Goal: Contribute content: Add original content to the website for others to see

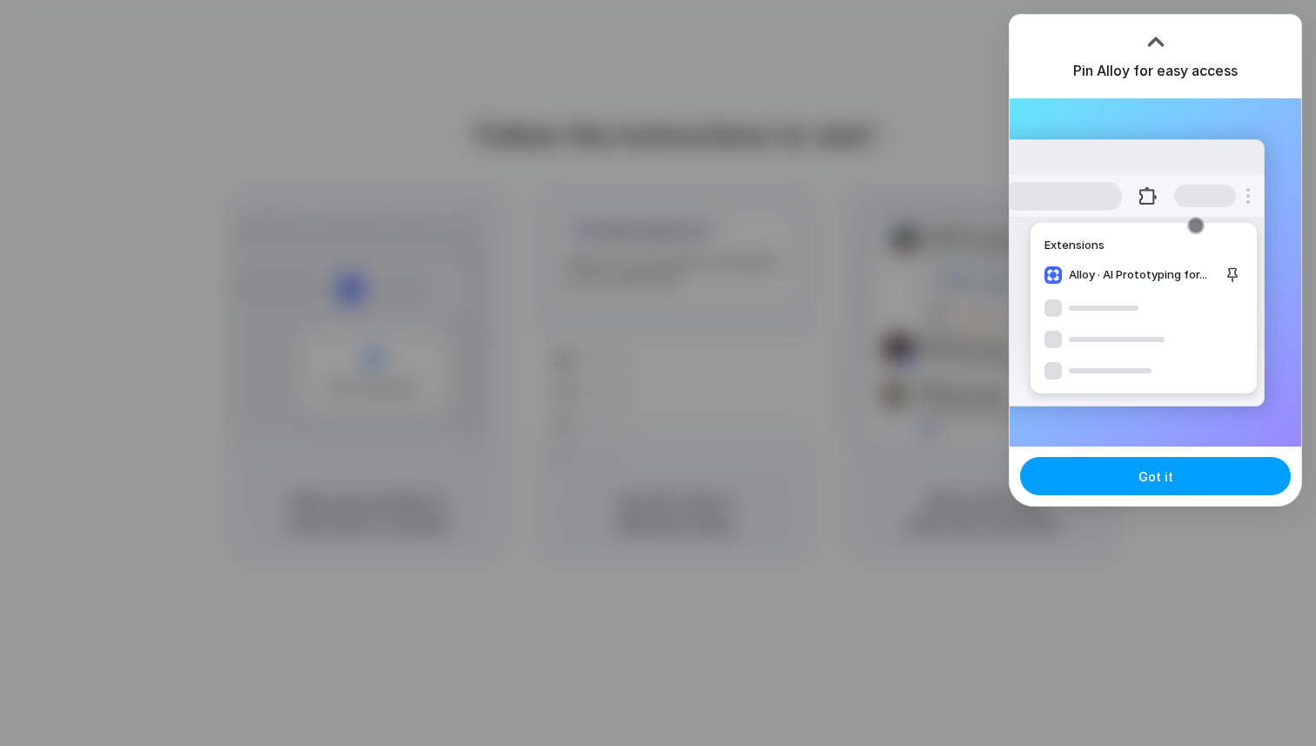
click at [1181, 485] on button "Got it" at bounding box center [1155, 476] width 271 height 38
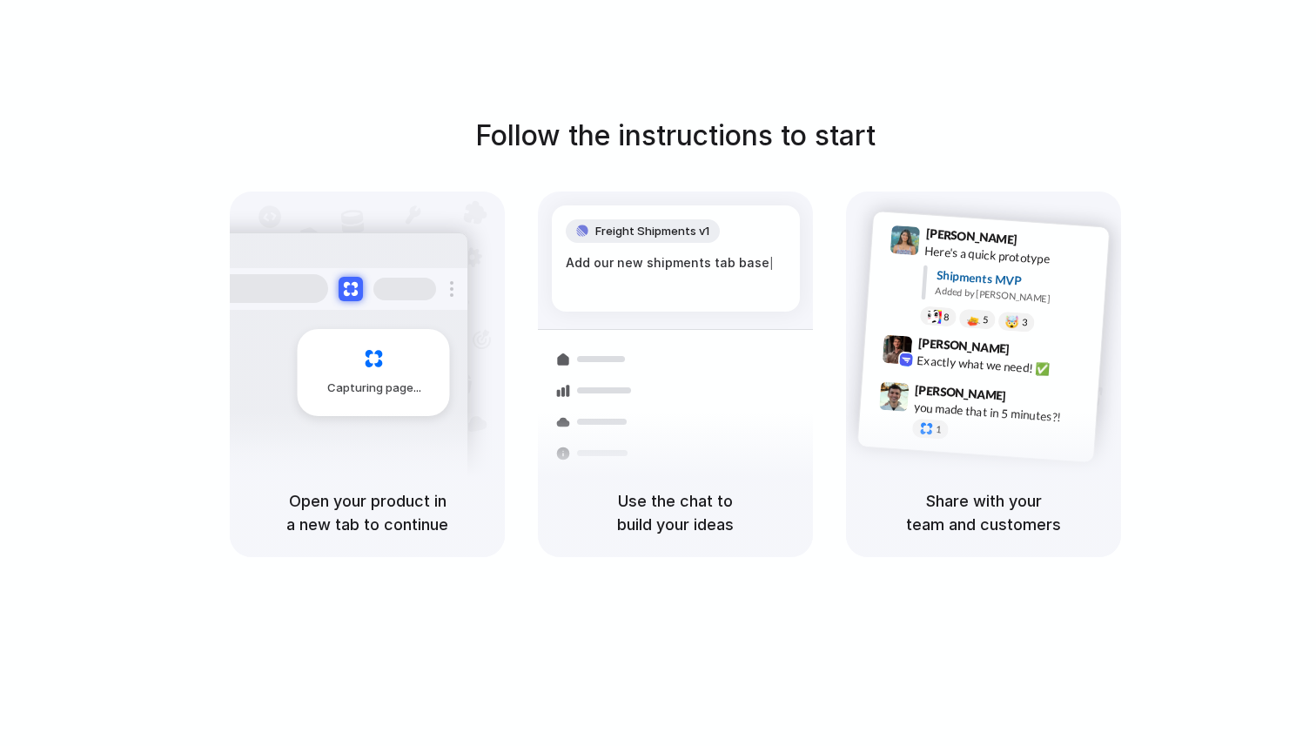
click at [1169, 71] on div "Follow the instructions to start Capturing page Open your product in a new tab …" at bounding box center [675, 390] width 1351 height 781
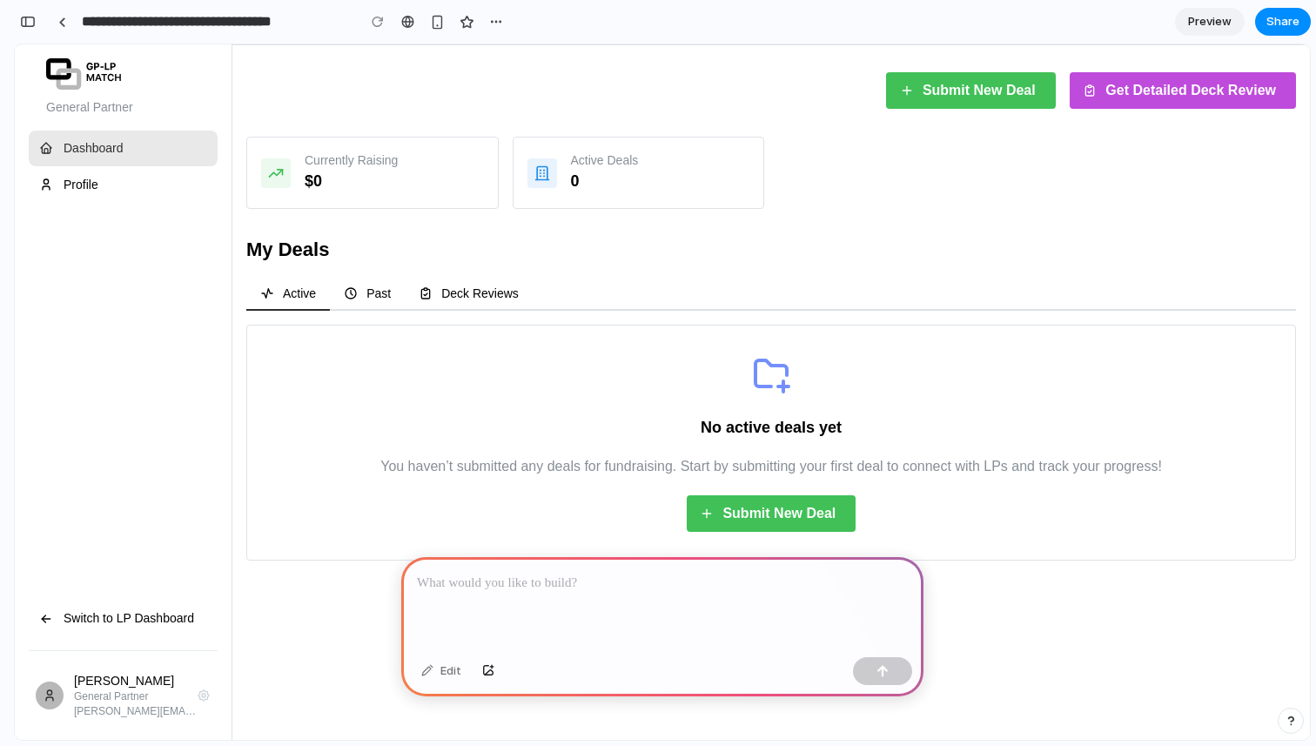
click at [962, 88] on span "Submit New Deal" at bounding box center [979, 90] width 113 height 35
click at [962, 89] on span "Submit New Deal" at bounding box center [979, 90] width 113 height 35
click at [501, 22] on div "button" at bounding box center [496, 22] width 14 height 14
click at [705, 74] on div "Duplicate Delete" at bounding box center [658, 373] width 1316 height 746
click at [25, 19] on div "button" at bounding box center [28, 22] width 16 height 12
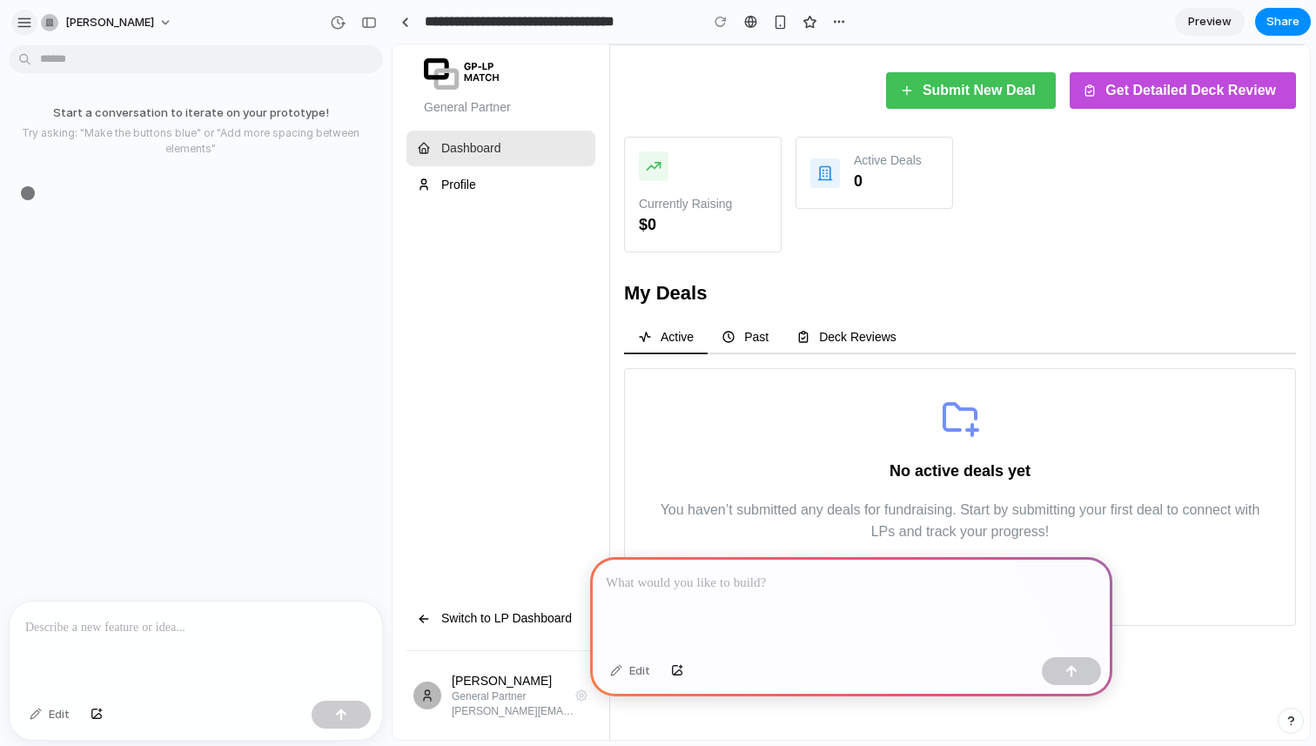
click at [22, 17] on div "button" at bounding box center [25, 23] width 16 height 16
click at [370, 22] on div "button" at bounding box center [369, 23] width 16 height 12
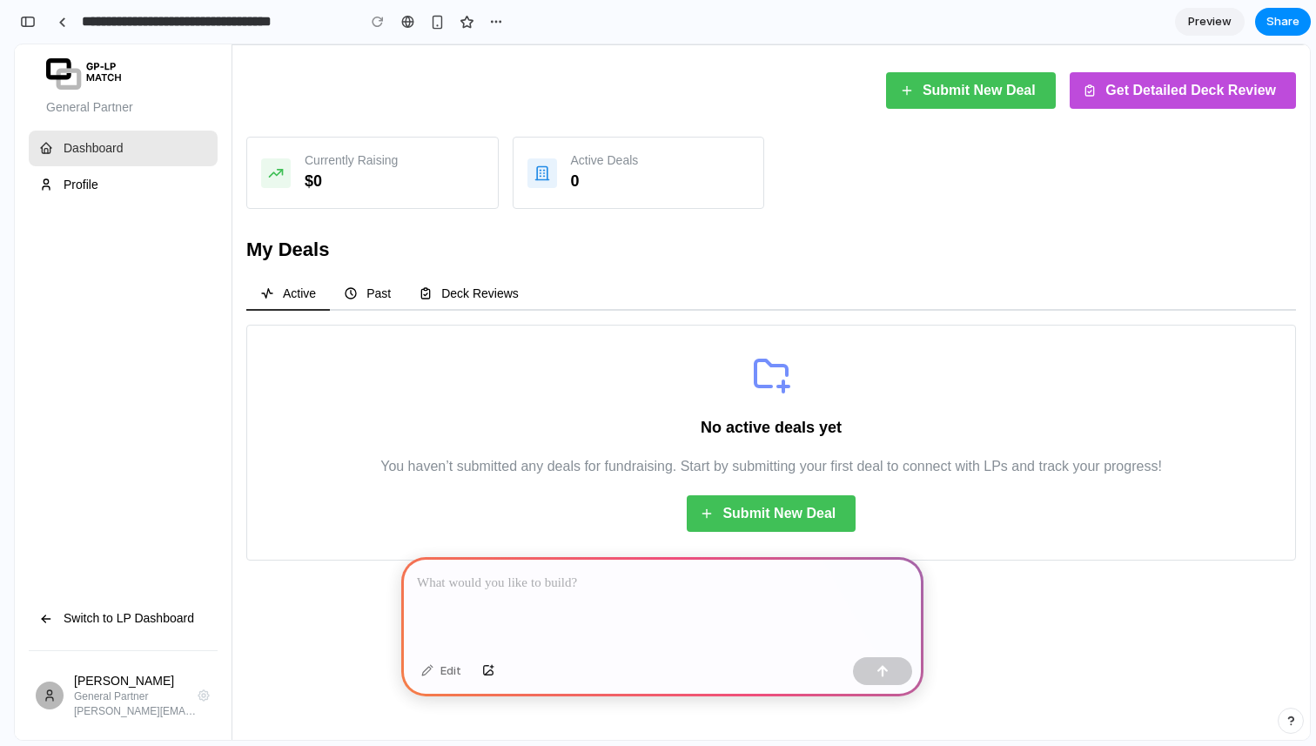
click at [501, 574] on p at bounding box center [662, 583] width 491 height 21
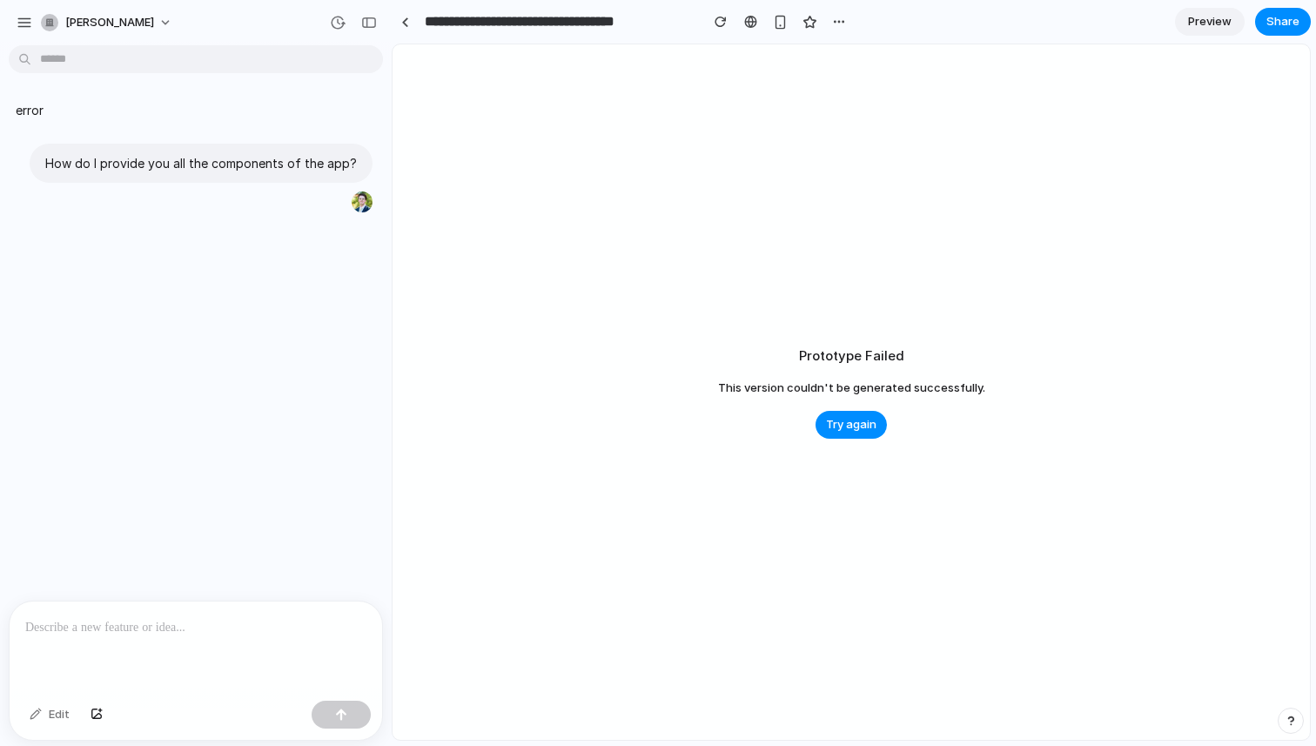
type input "**********"
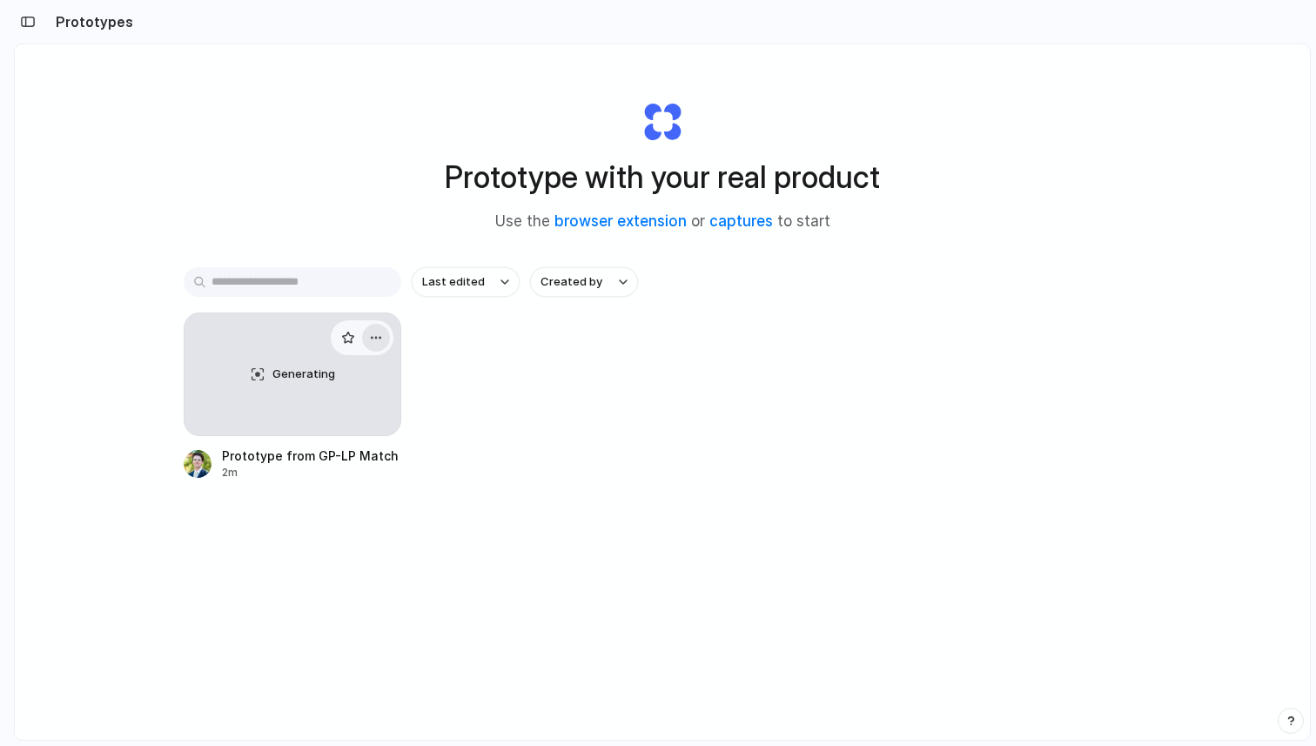
click at [382, 333] on button "button" at bounding box center [376, 338] width 28 height 28
click at [528, 393] on div "Open in new tab Rename Copy link Delete" at bounding box center [658, 373] width 1316 height 746
click at [730, 224] on link "captures" at bounding box center [741, 220] width 64 height 17
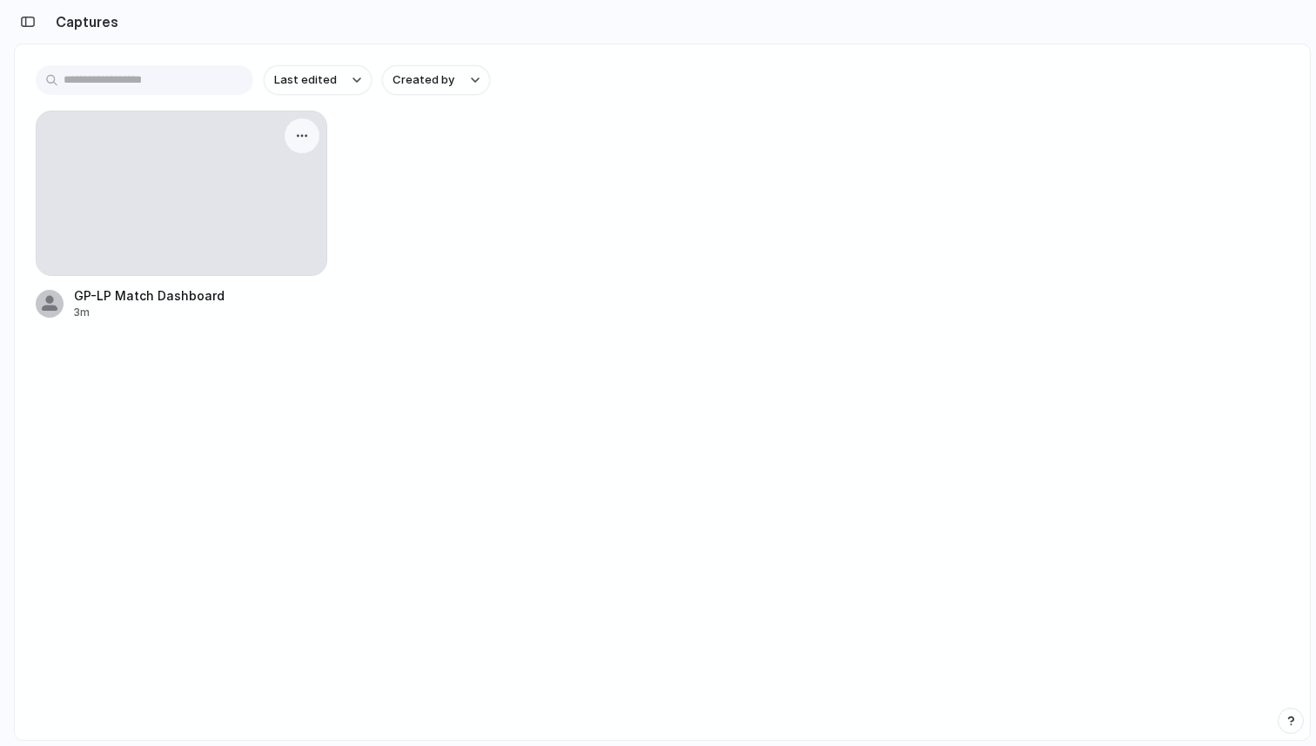
click at [160, 249] on div at bounding box center [182, 193] width 290 height 164
click at [299, 131] on div "button" at bounding box center [302, 136] width 14 height 14
click at [413, 218] on div "Create prototype Rename Copy link Open original page Delete" at bounding box center [658, 373] width 1316 height 746
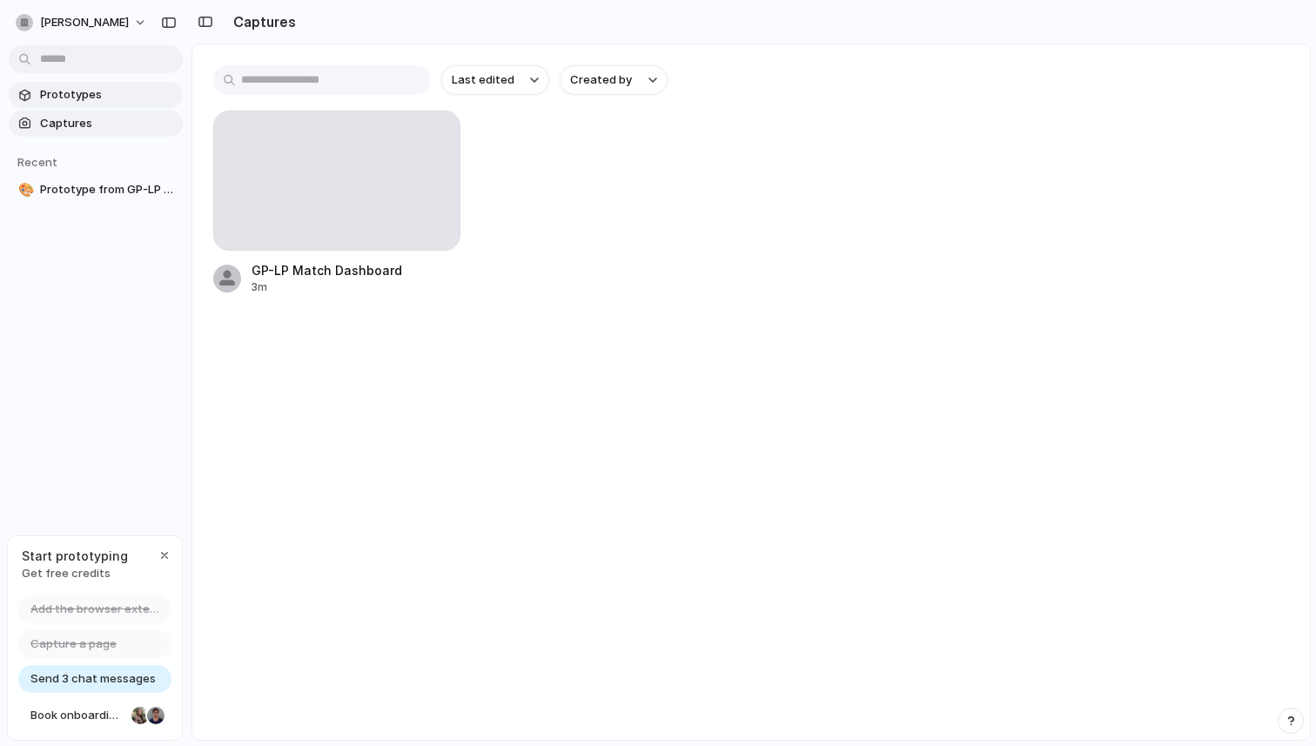
click at [80, 106] on link "Prototypes" at bounding box center [96, 95] width 174 height 26
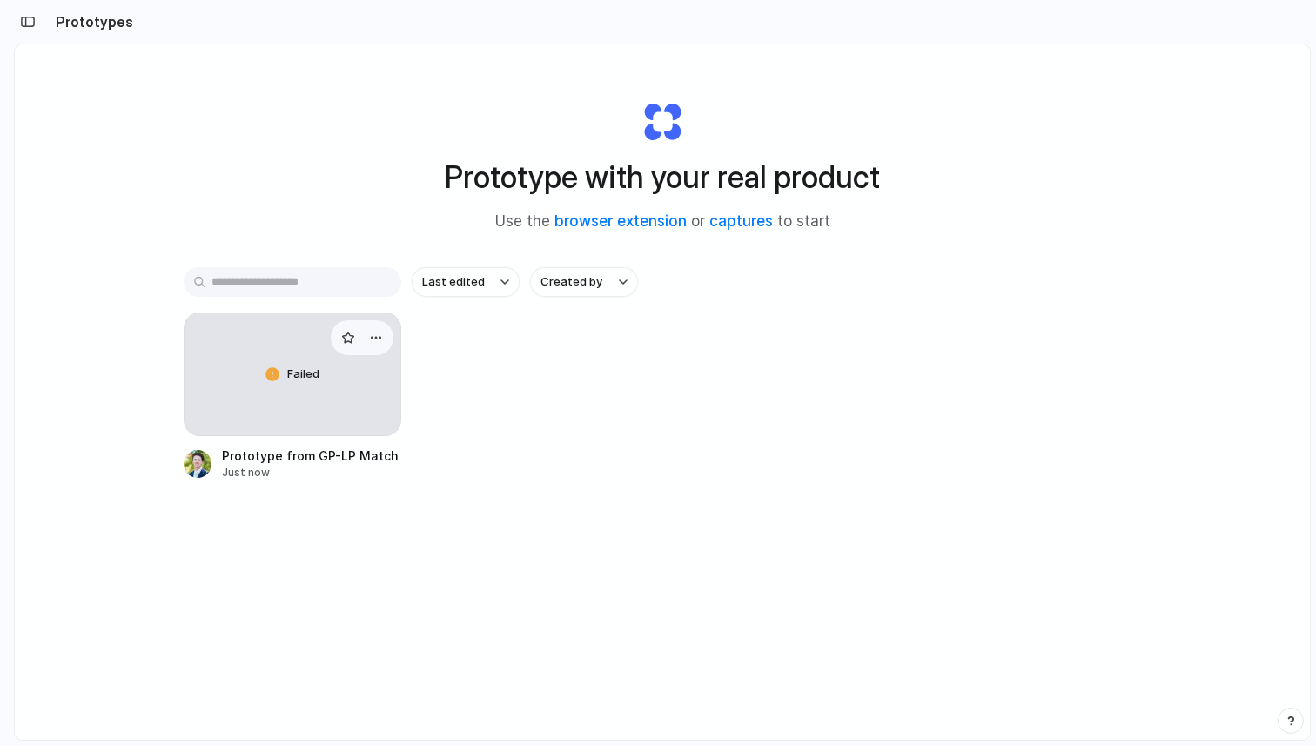
click at [329, 381] on div "Failed" at bounding box center [293, 374] width 216 height 122
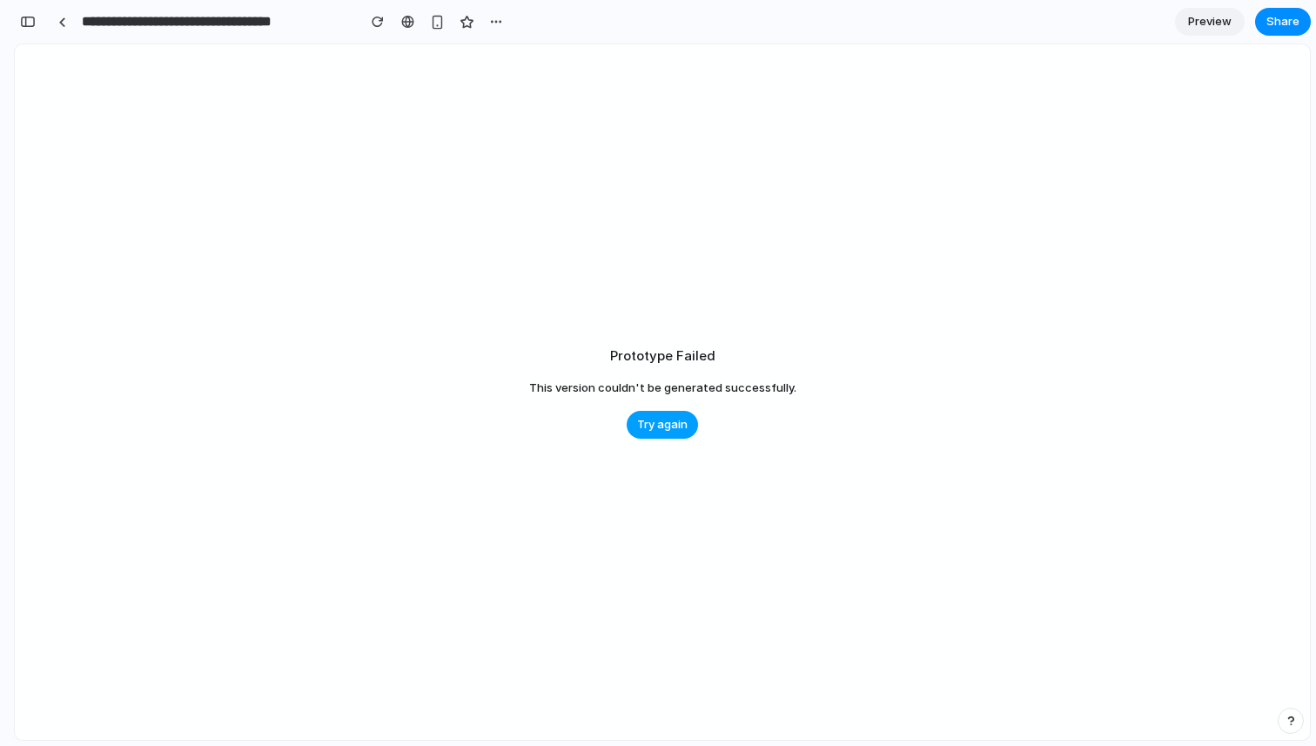
click at [667, 430] on span "Try again" at bounding box center [662, 424] width 50 height 17
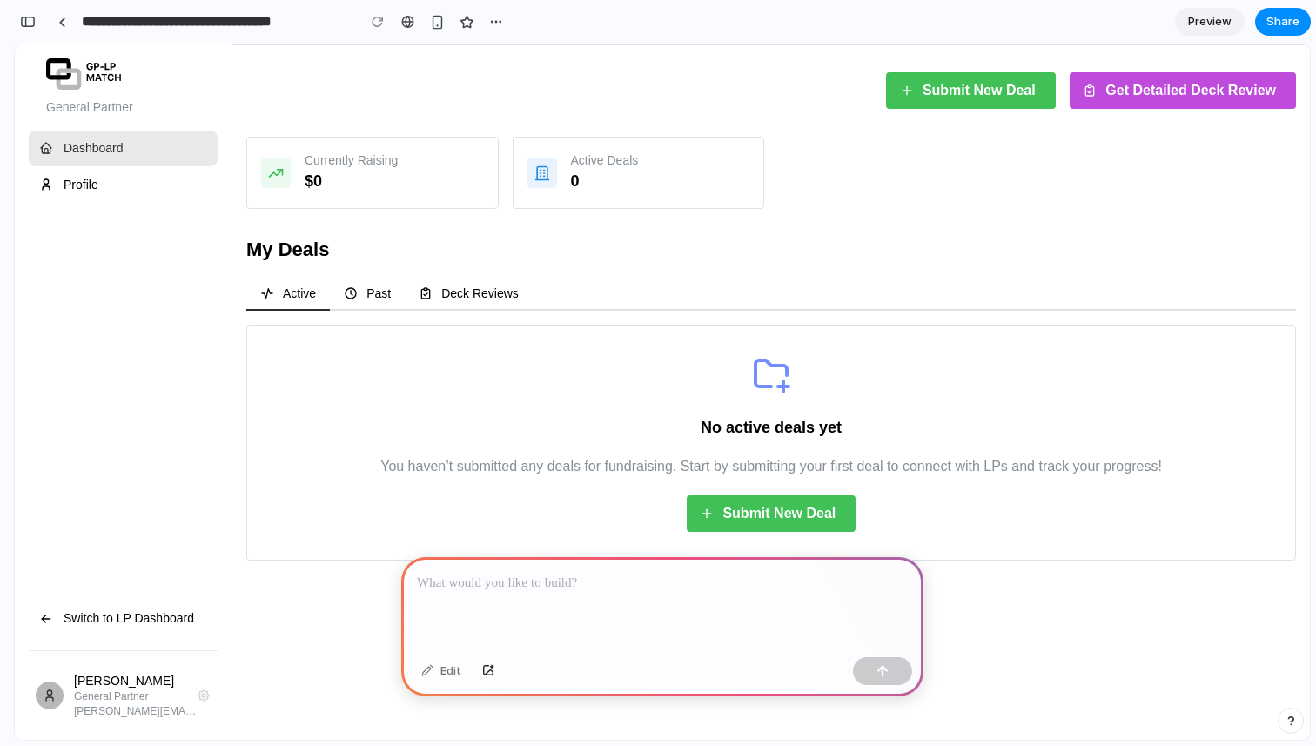
scroll to position [0, 0]
click at [759, 514] on span "Submit New Deal" at bounding box center [779, 513] width 113 height 35
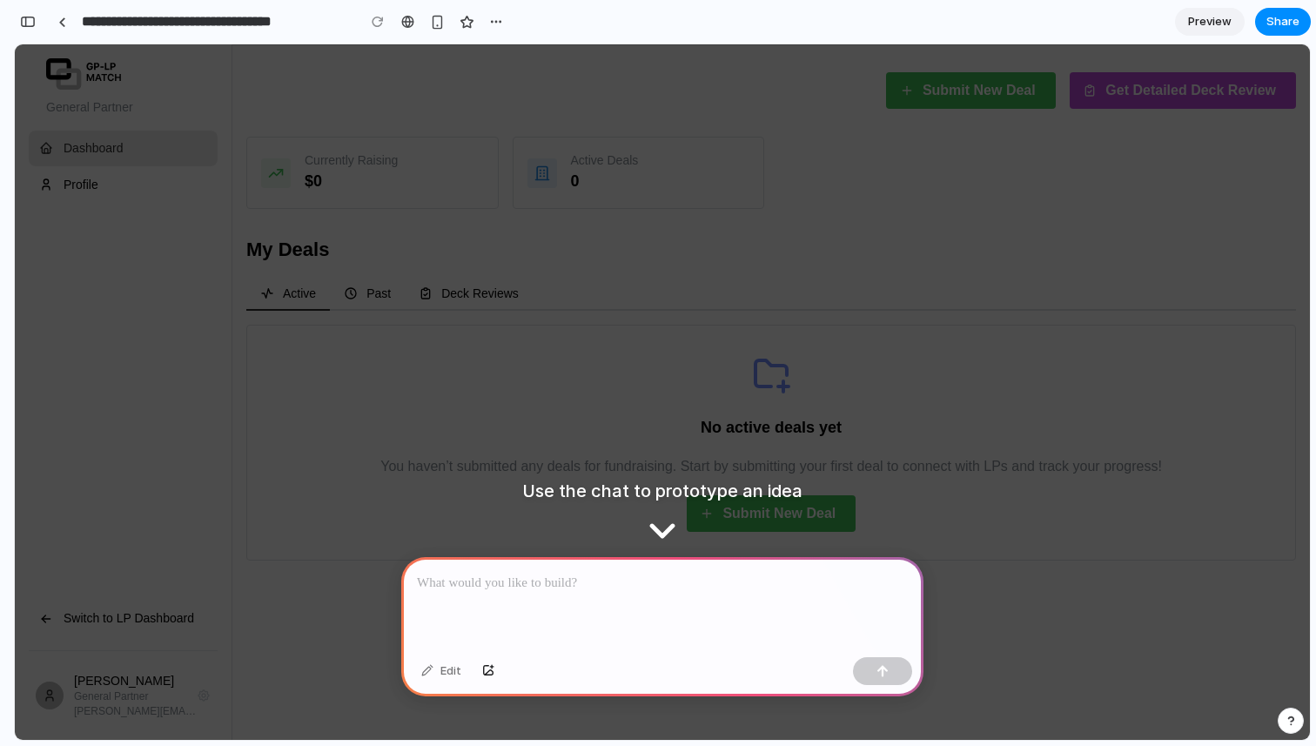
click at [548, 585] on p at bounding box center [662, 583] width 491 height 21
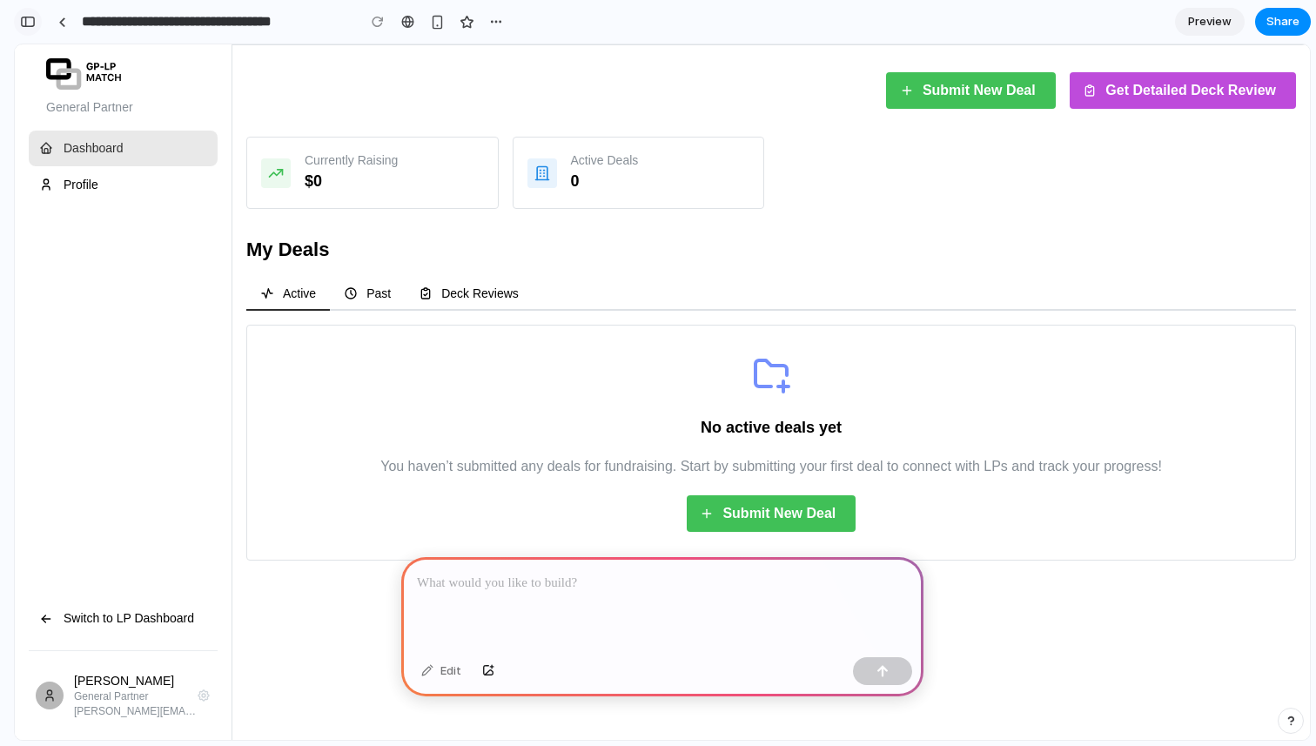
click at [24, 17] on div "button" at bounding box center [28, 22] width 16 height 12
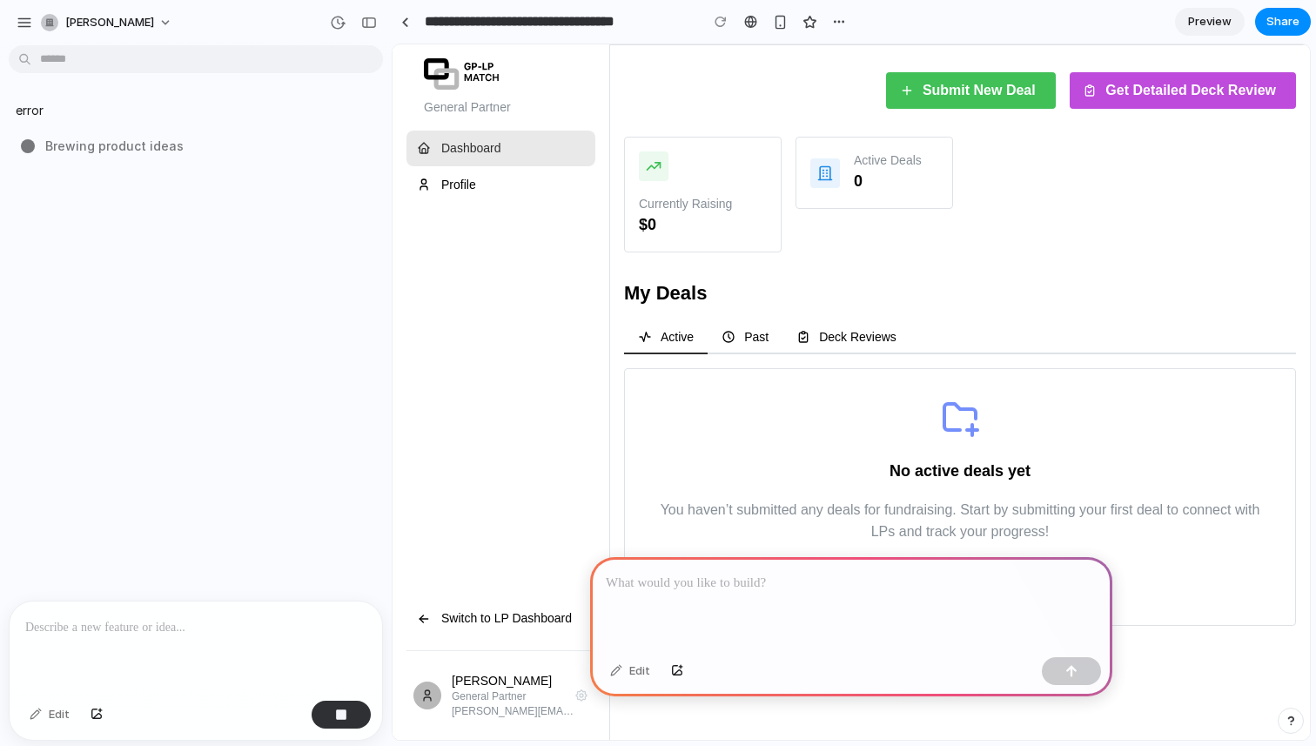
click at [188, 617] on p at bounding box center [195, 627] width 341 height 21
click at [341, 711] on div "button" at bounding box center [341, 715] width 12 height 12
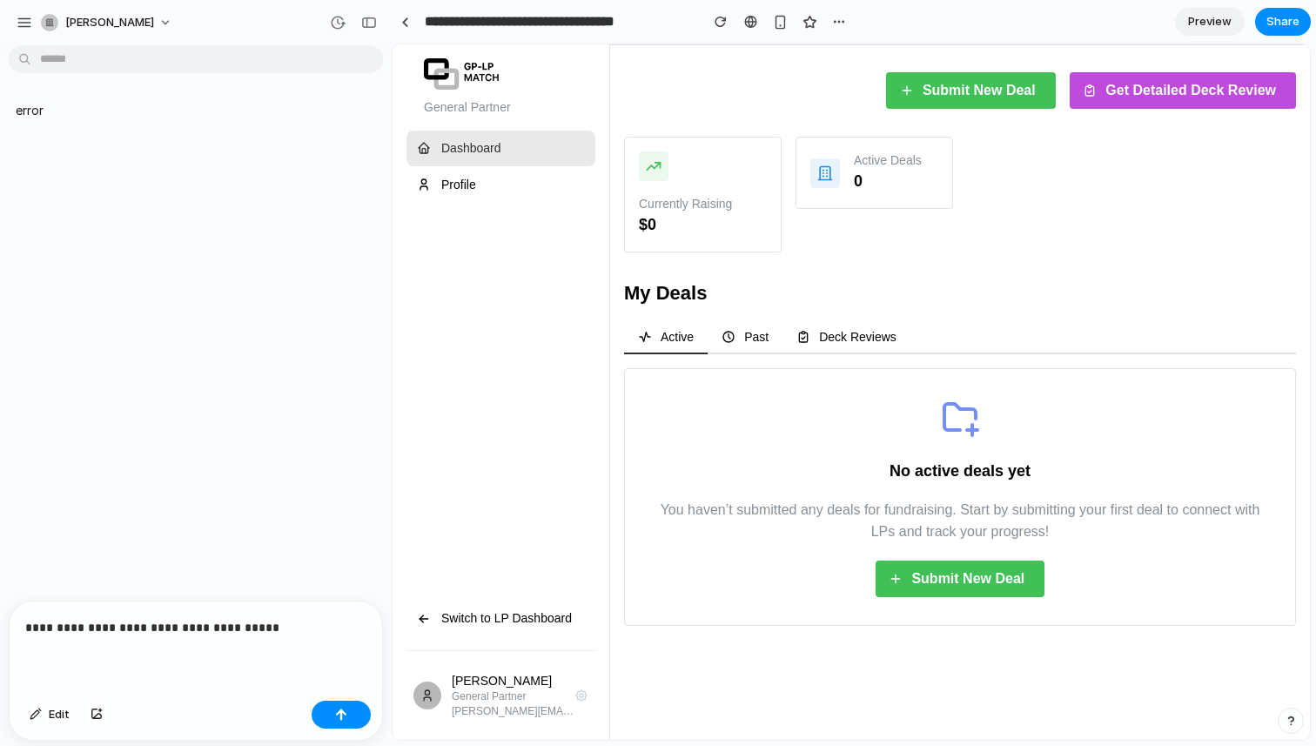
click at [313, 623] on p "**********" at bounding box center [195, 627] width 341 height 21
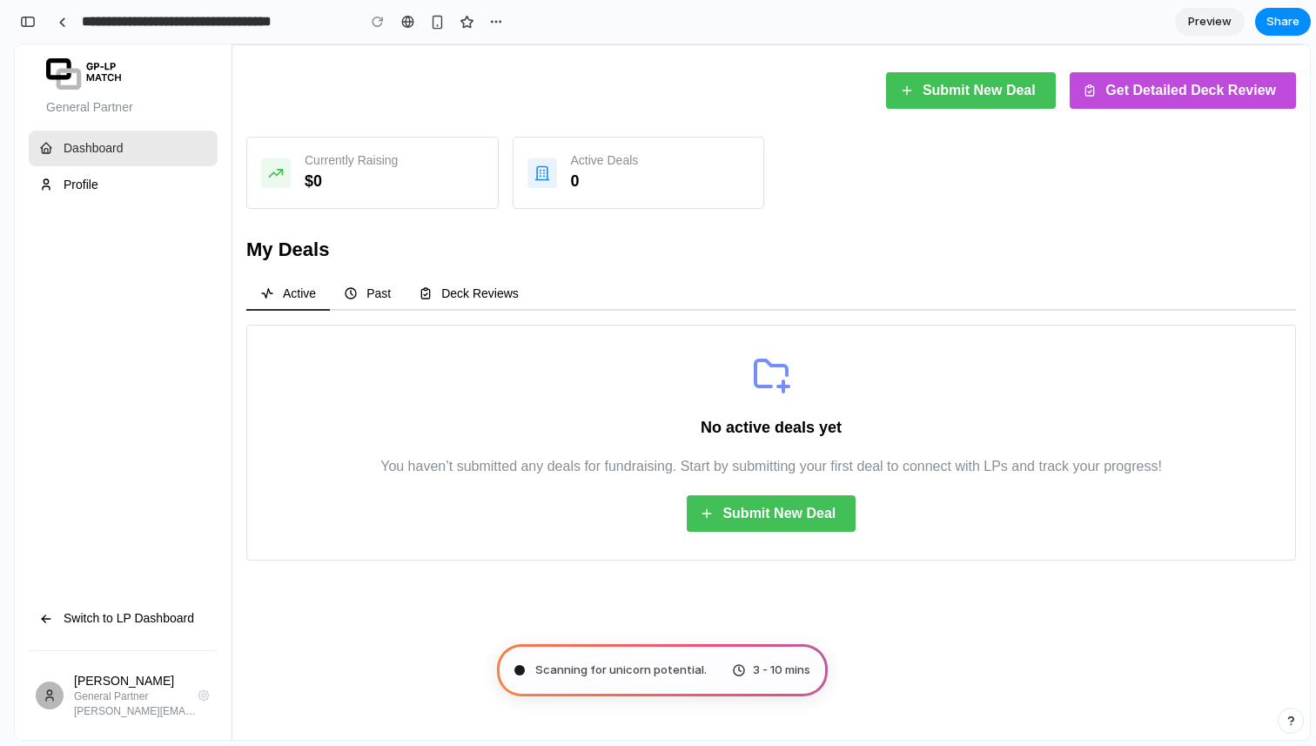
click at [1207, 26] on span "Preview" at bounding box center [1210, 21] width 44 height 17
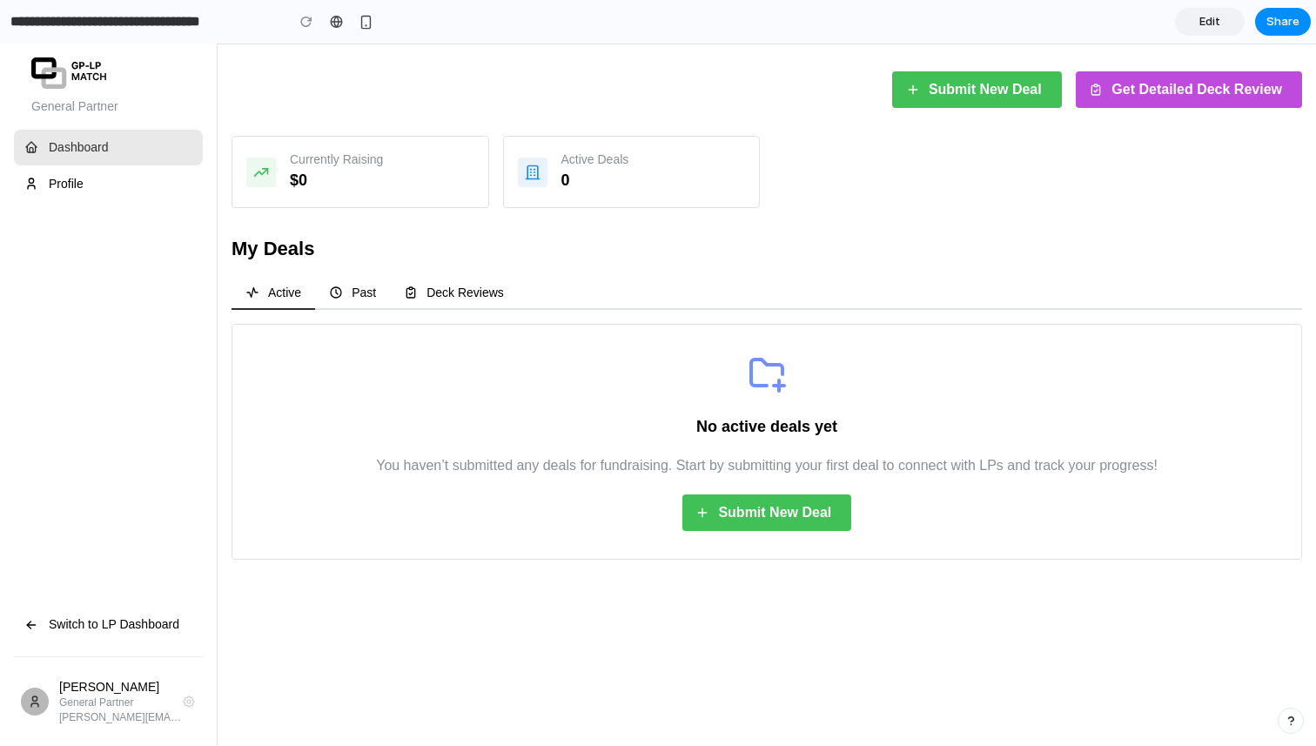
click at [1207, 26] on span "Edit" at bounding box center [1210, 21] width 21 height 17
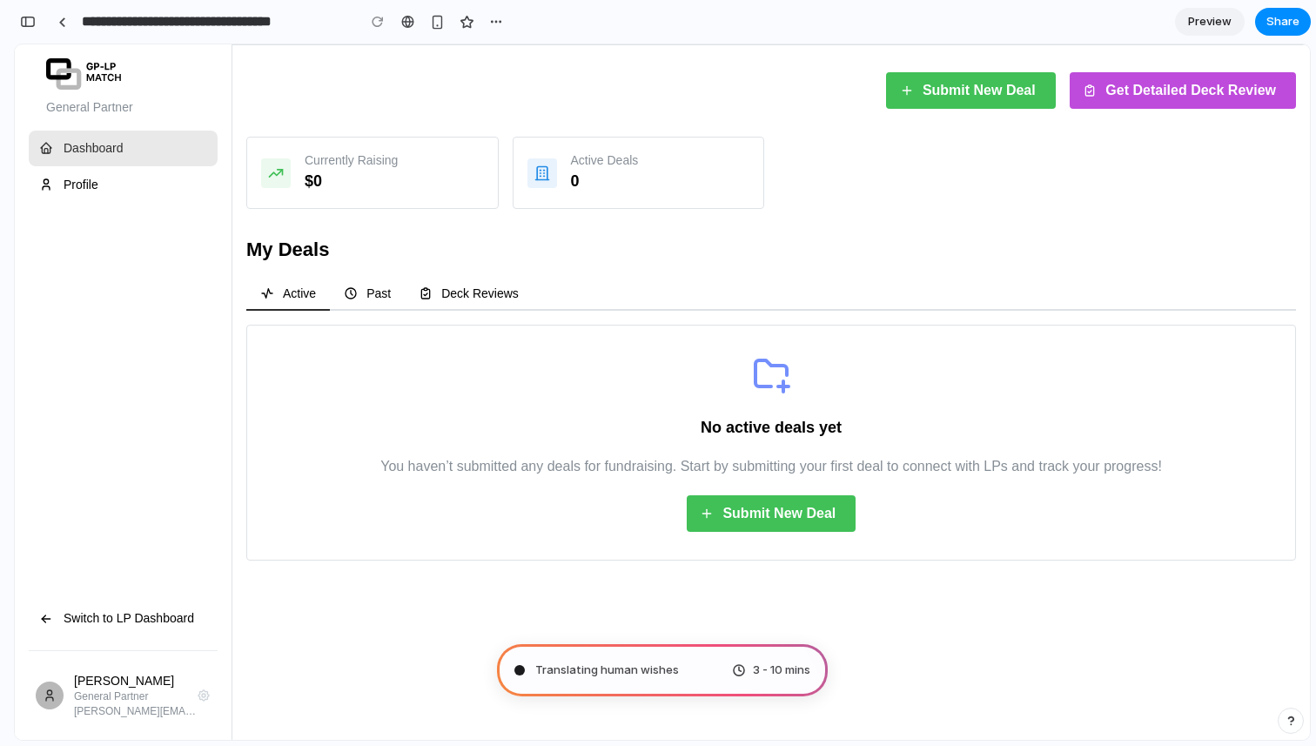
click at [754, 513] on span "Submit New Deal" at bounding box center [779, 513] width 113 height 35
click at [958, 97] on span "Submit New Deal" at bounding box center [979, 90] width 113 height 35
click at [501, 17] on div "button" at bounding box center [496, 22] width 14 height 14
click at [437, 27] on div "Duplicate Delete" at bounding box center [658, 373] width 1316 height 746
click at [434, 24] on div "button" at bounding box center [437, 22] width 15 height 15
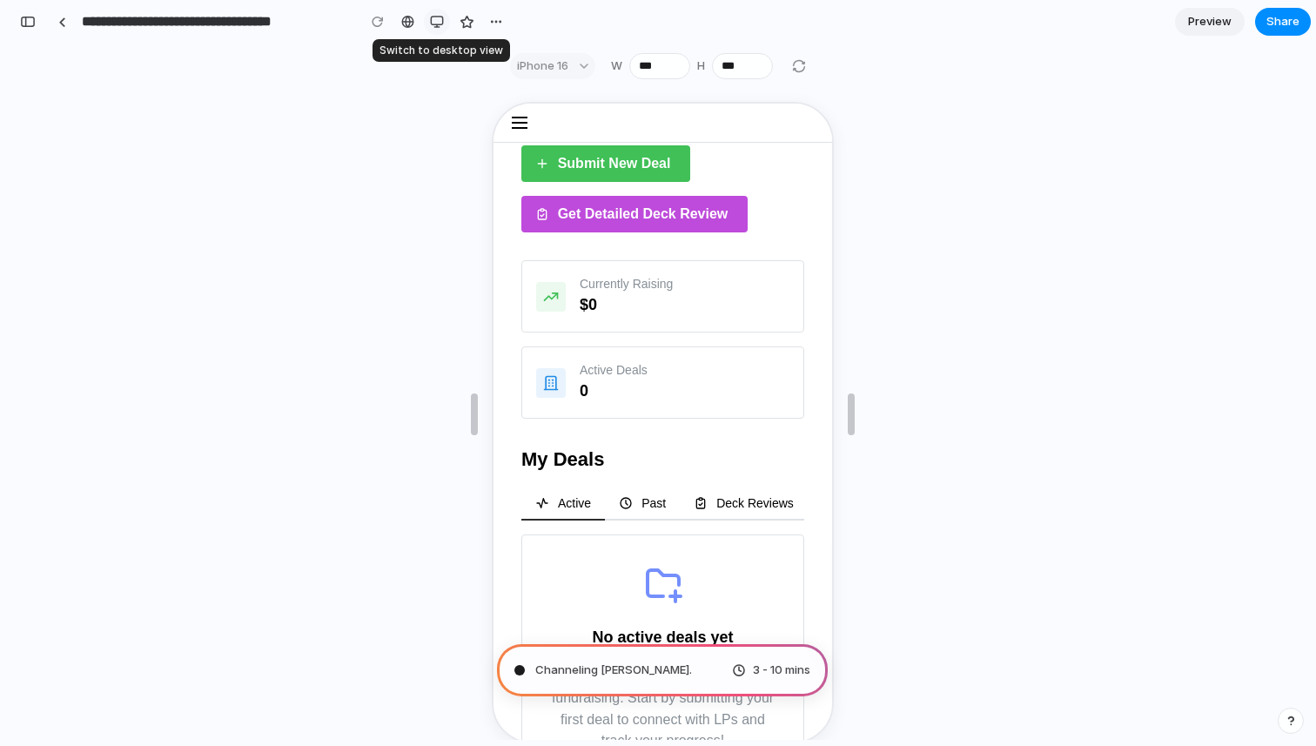
click at [434, 25] on div "button" at bounding box center [437, 22] width 14 height 14
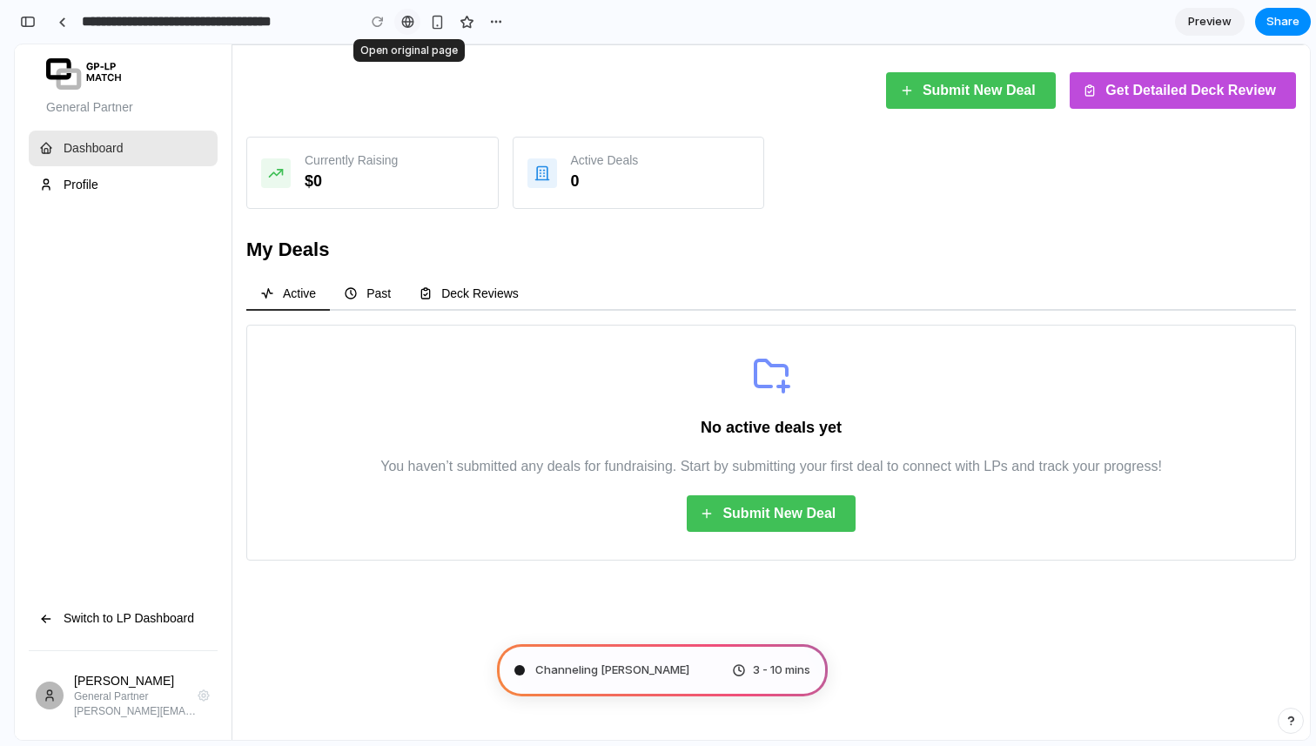
click at [407, 24] on div at bounding box center [407, 22] width 13 height 14
type input "**********"
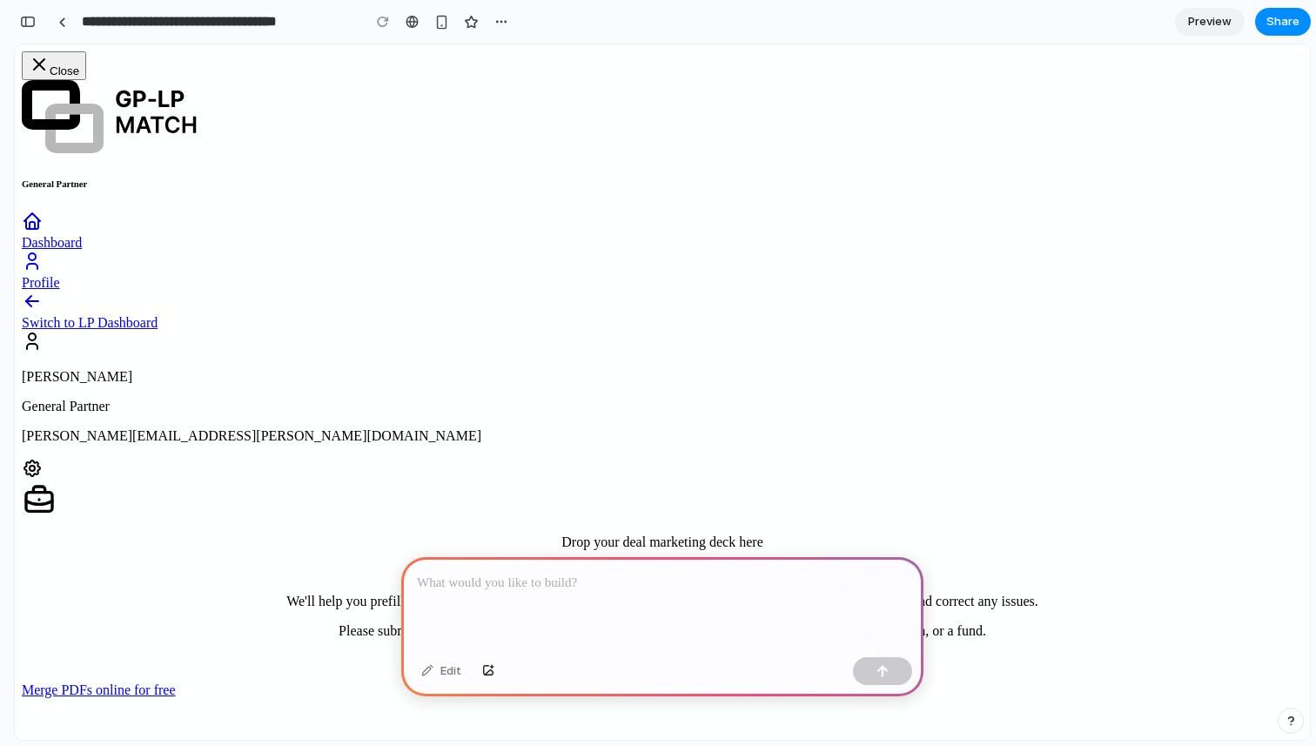
click at [82, 235] on span "Dashboard" at bounding box center [52, 242] width 60 height 15
click at [65, 23] on div at bounding box center [62, 22] width 8 height 10
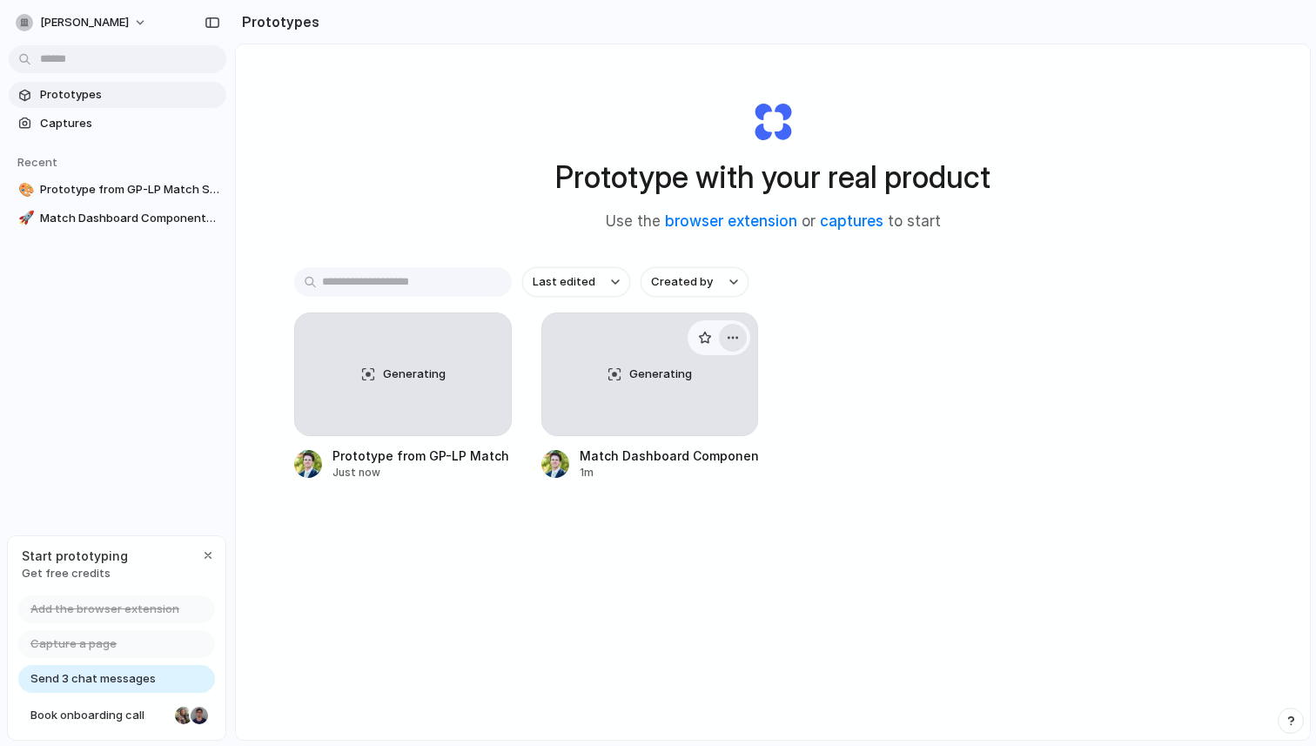
click at [735, 334] on div "button" at bounding box center [733, 338] width 14 height 14
click at [75, 123] on div "Open in new tab Rename Copy link Delete" at bounding box center [658, 373] width 1316 height 746
click at [81, 127] on span "Captures" at bounding box center [129, 123] width 179 height 17
